Goal: Task Accomplishment & Management: Manage account settings

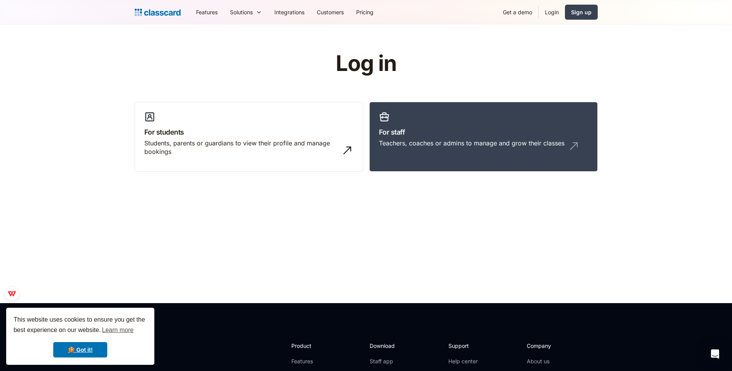
click at [554, 10] on link "Login" at bounding box center [552, 11] width 26 height 17
click at [550, 14] on link "Login" at bounding box center [552, 11] width 26 height 17
click at [548, 10] on link "Login" at bounding box center [552, 11] width 26 height 17
click at [448, 148] on div "Teachers, coaches or admins to manage and grow their classes" at bounding box center [483, 146] width 209 height 15
